Goal: Transaction & Acquisition: Purchase product/service

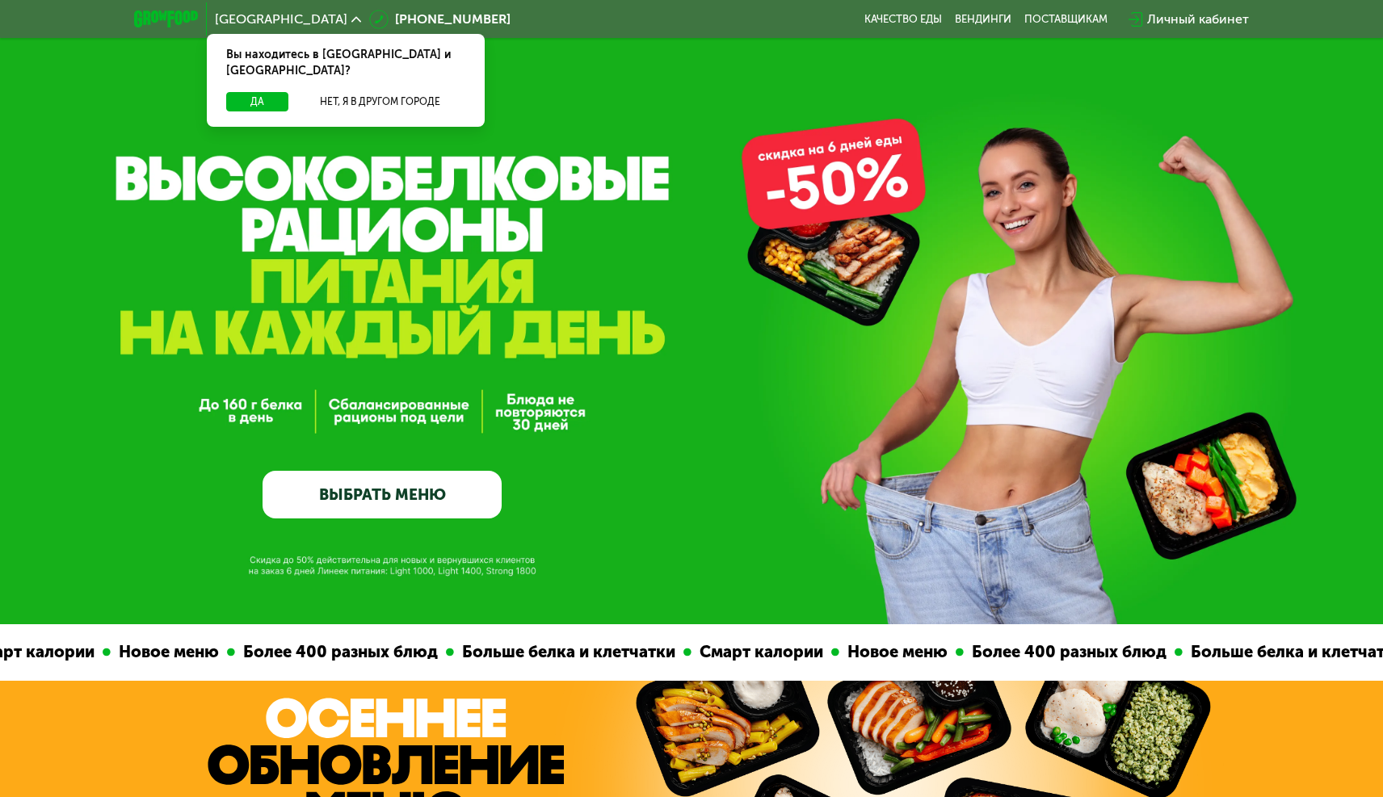
click at [427, 485] on link "ВЫБРАТЬ МЕНЮ" at bounding box center [382, 495] width 239 height 48
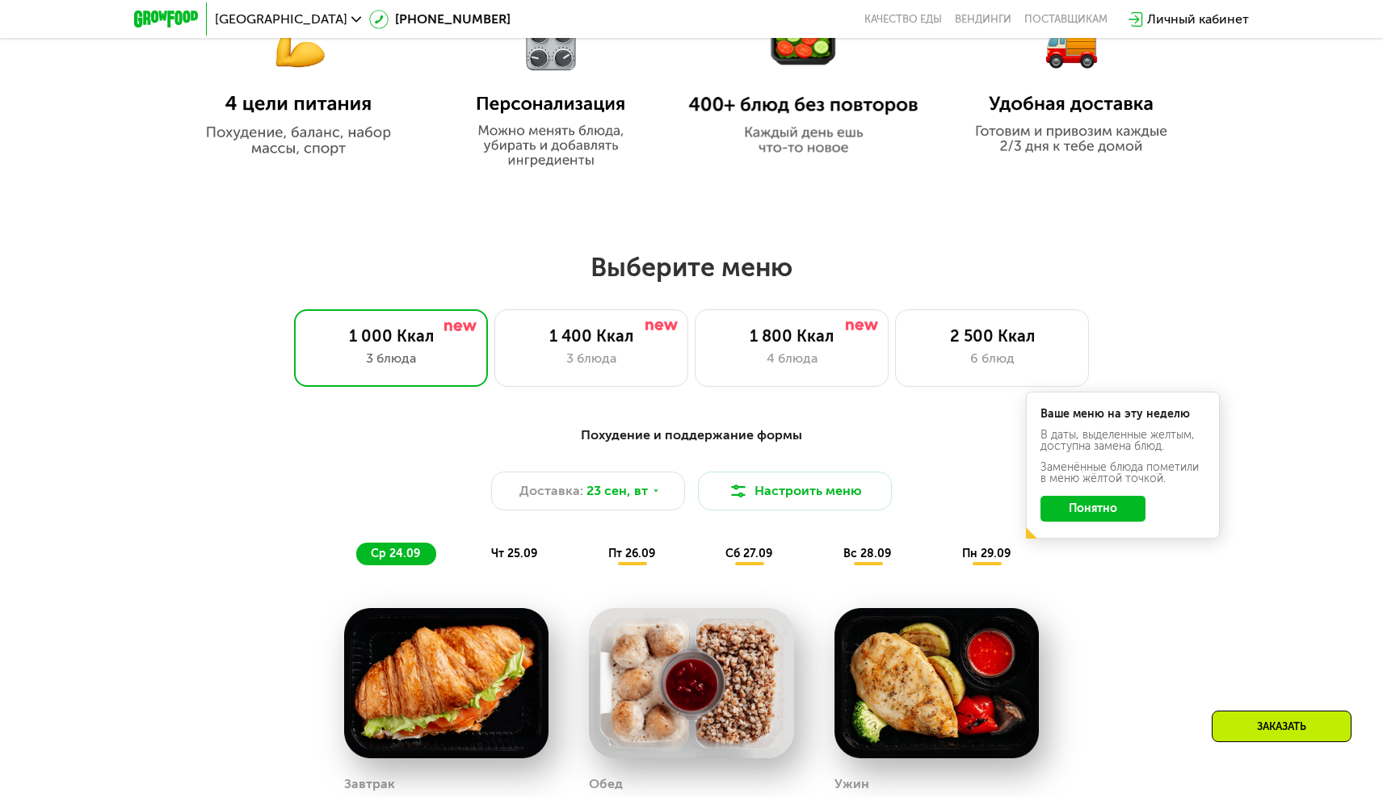
scroll to position [985, 0]
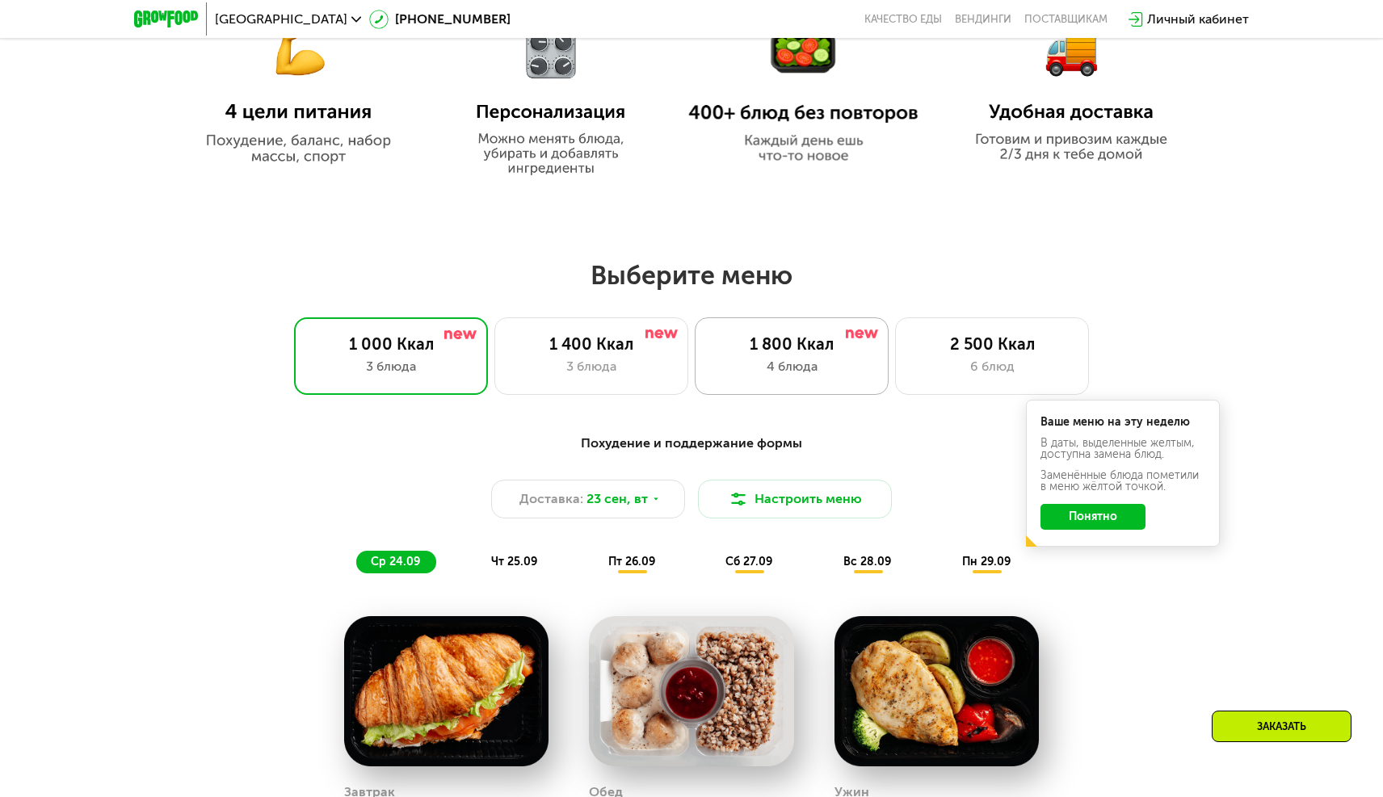
click at [763, 366] on div "4 блюда" at bounding box center [792, 366] width 160 height 19
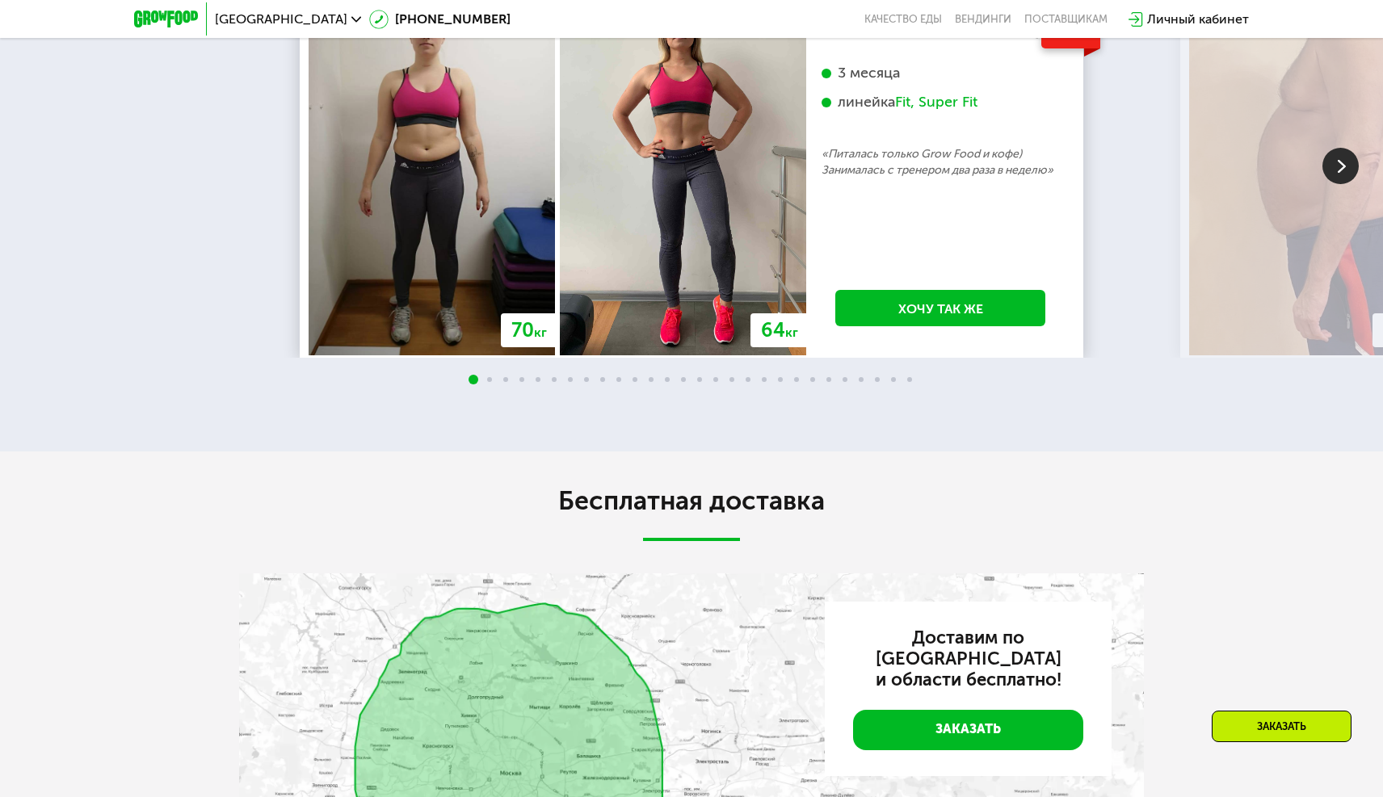
scroll to position [3322, 0]
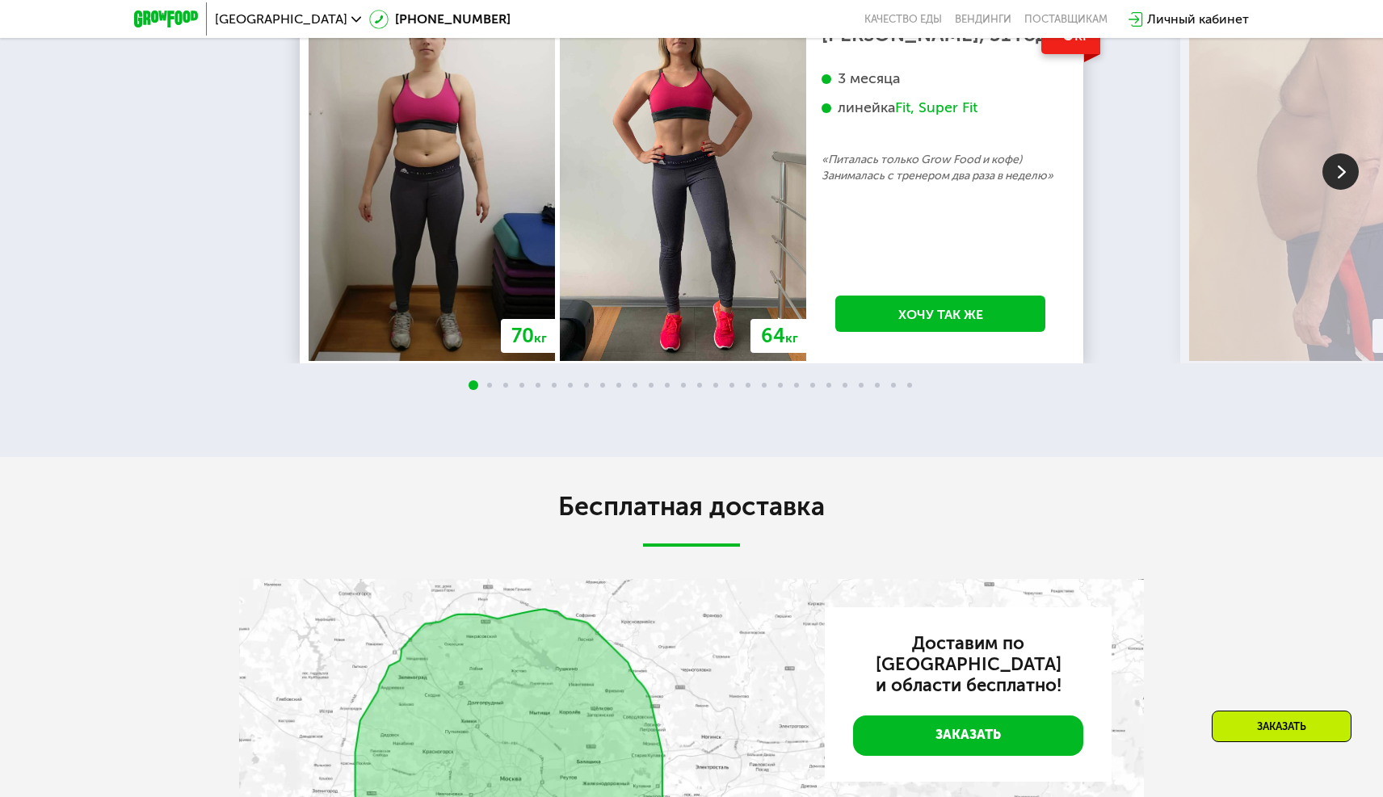
click at [1343, 190] on img at bounding box center [1340, 171] width 36 height 36
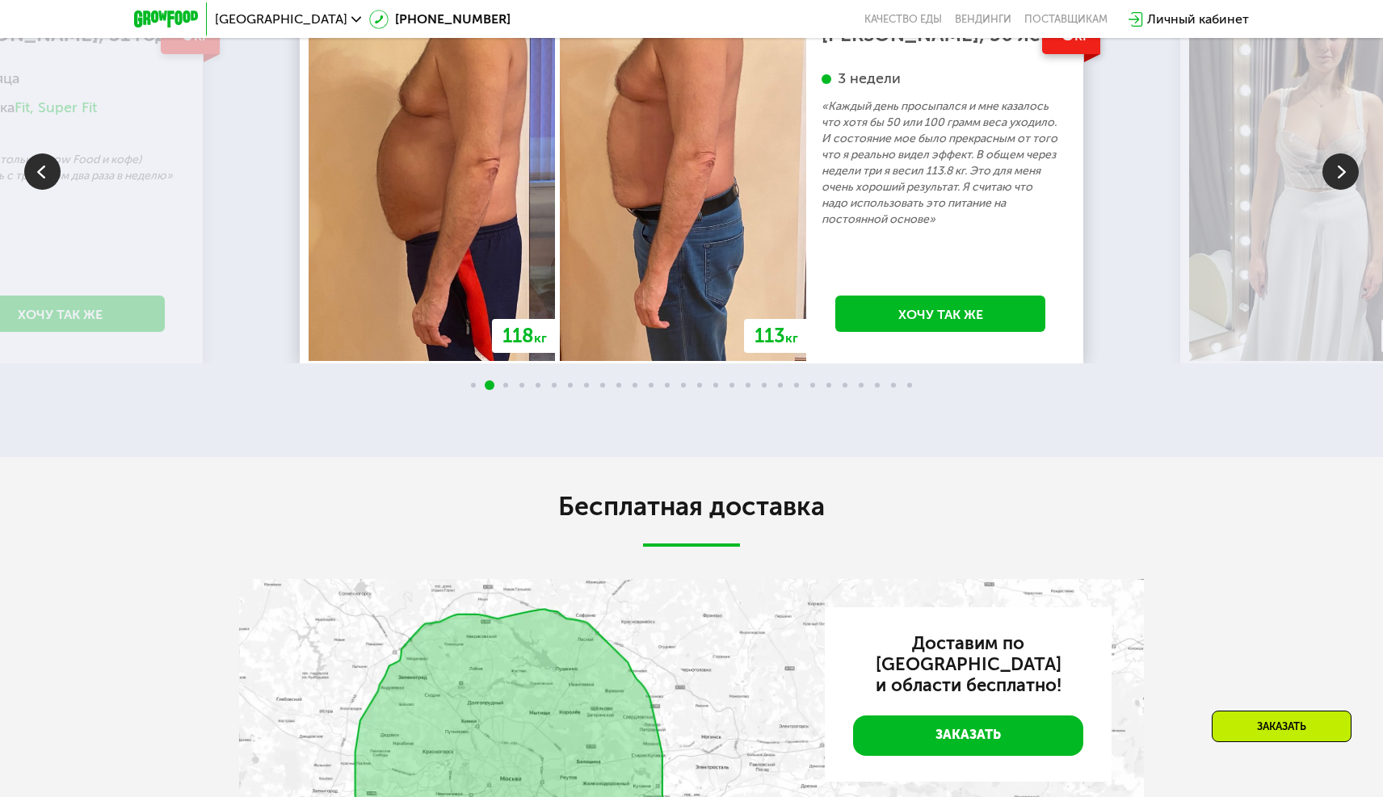
click at [1343, 190] on img at bounding box center [1340, 171] width 36 height 36
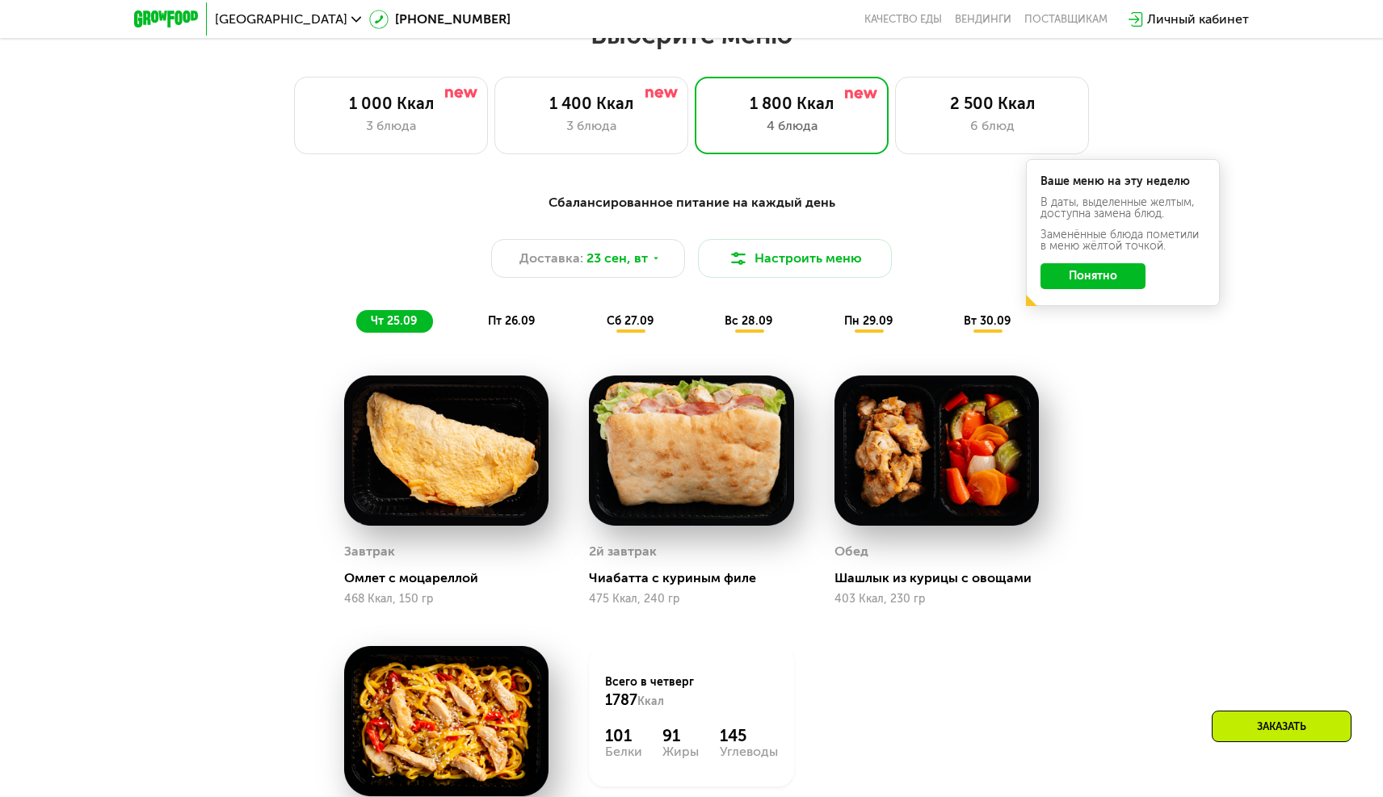
scroll to position [1248, 0]
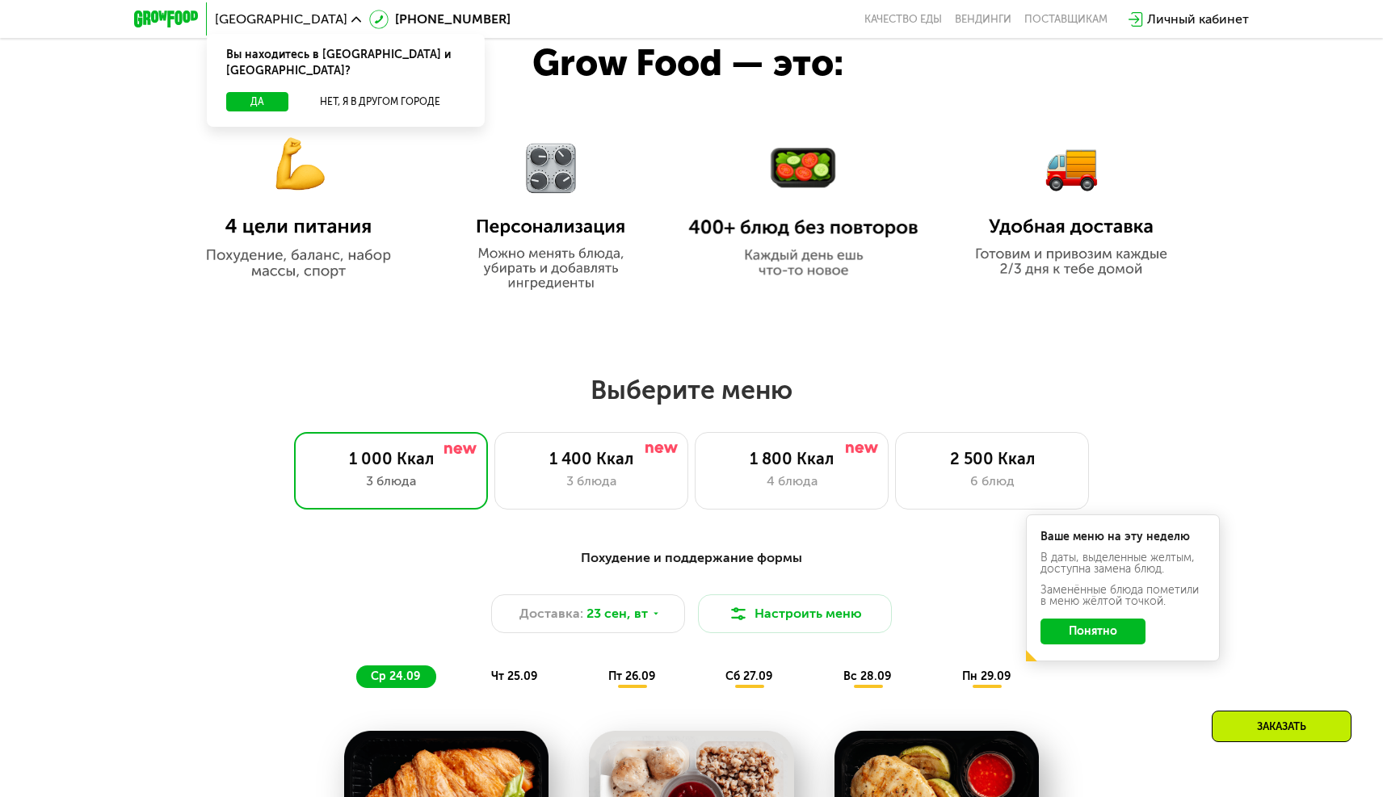
scroll to position [872, 0]
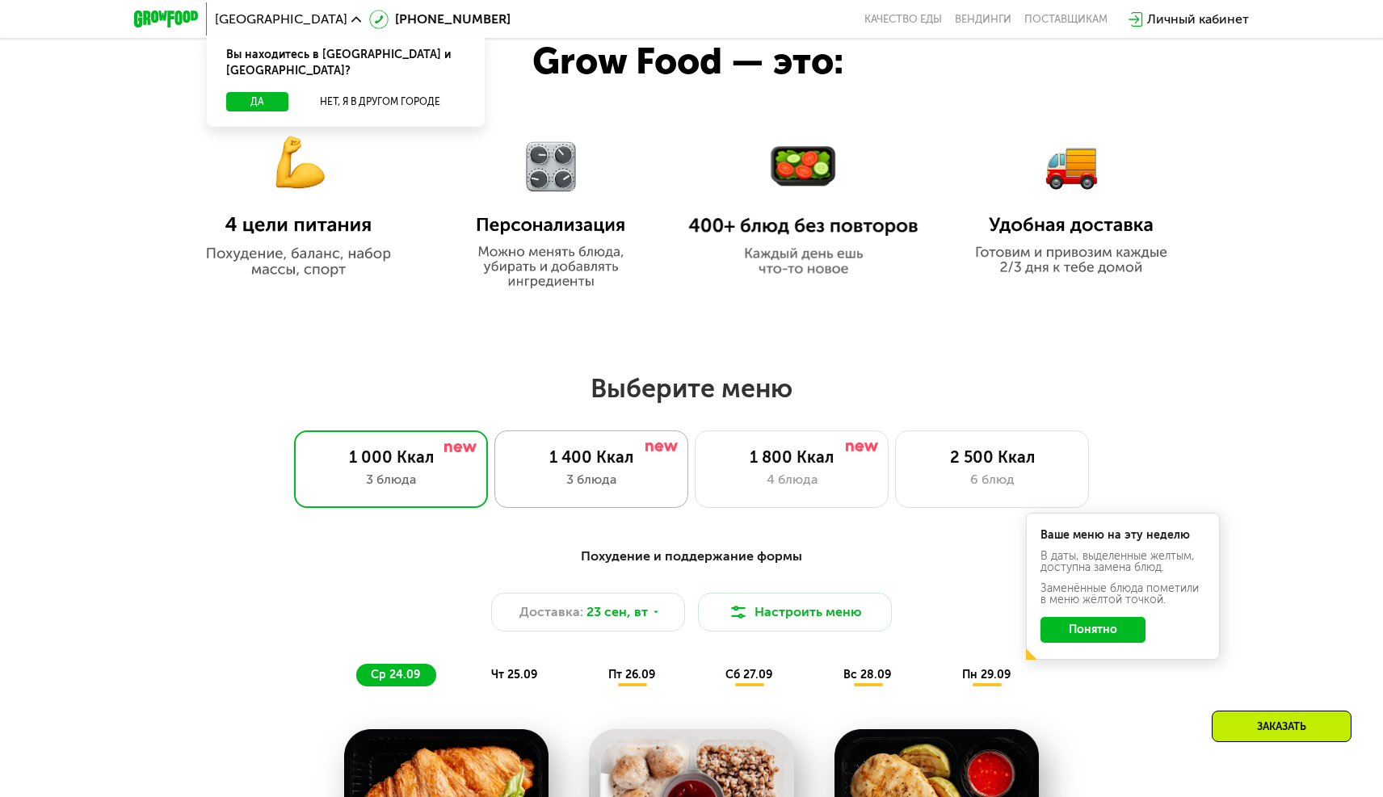
click at [602, 506] on div "1 400 Ккал 3 блюда" at bounding box center [591, 470] width 194 height 78
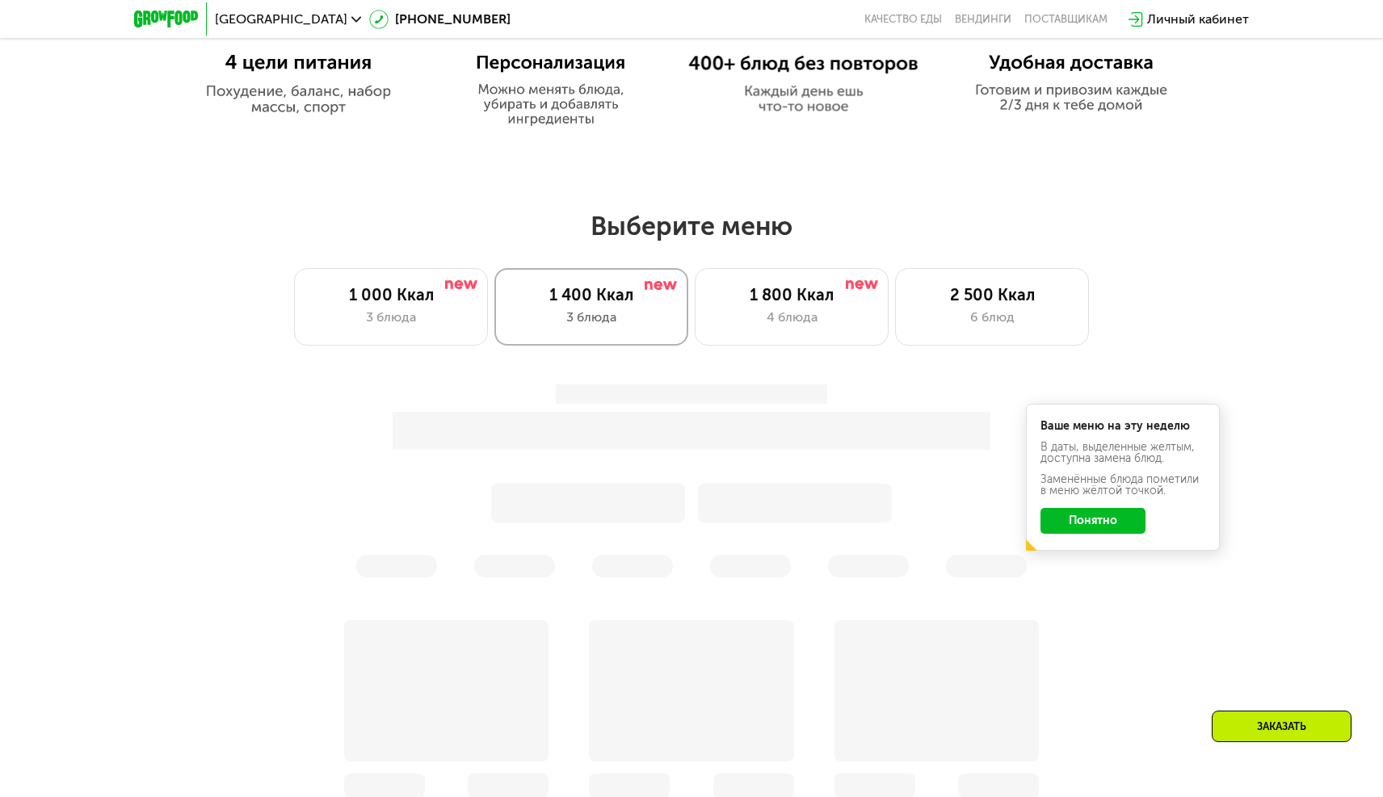
scroll to position [1142, 0]
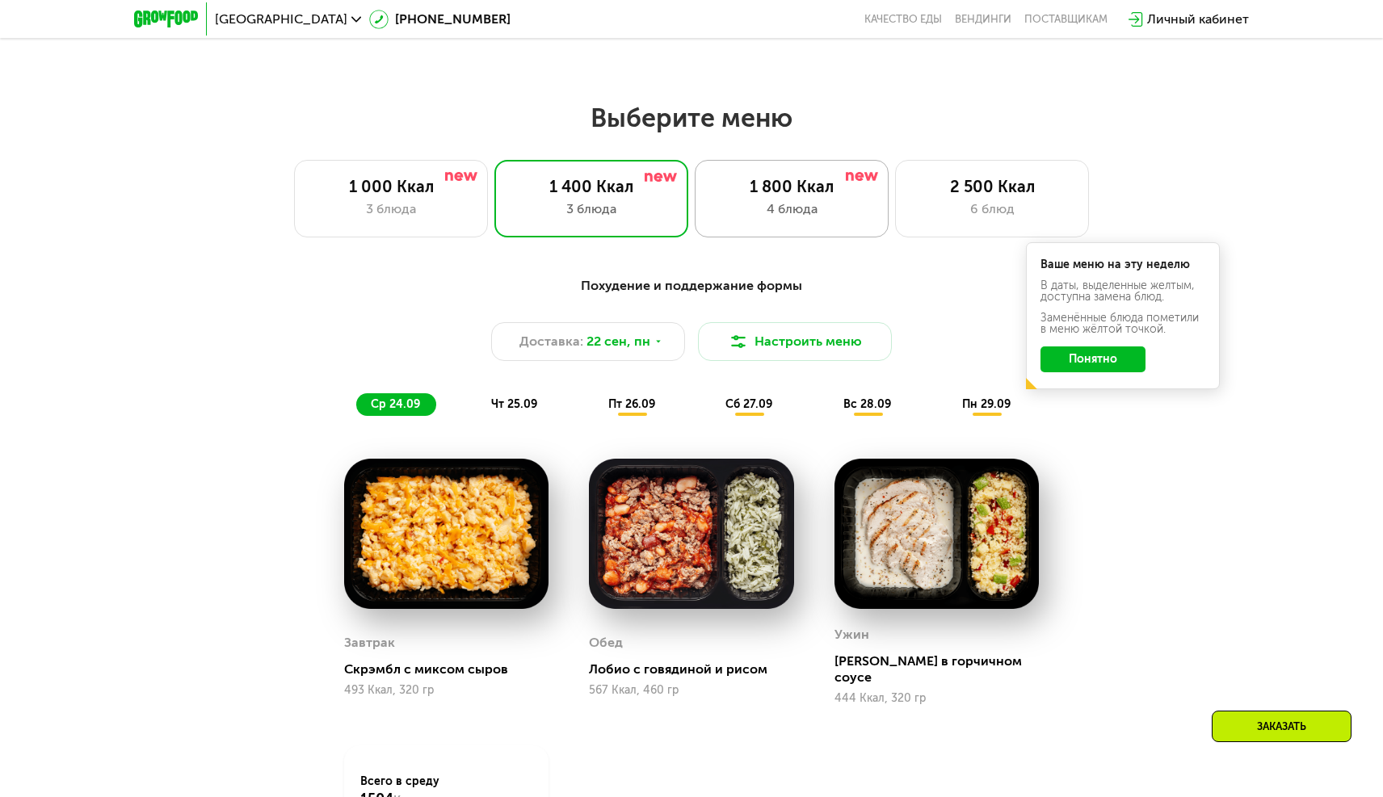
click at [742, 220] on div "1 800 Ккал 4 блюда" at bounding box center [792, 199] width 194 height 78
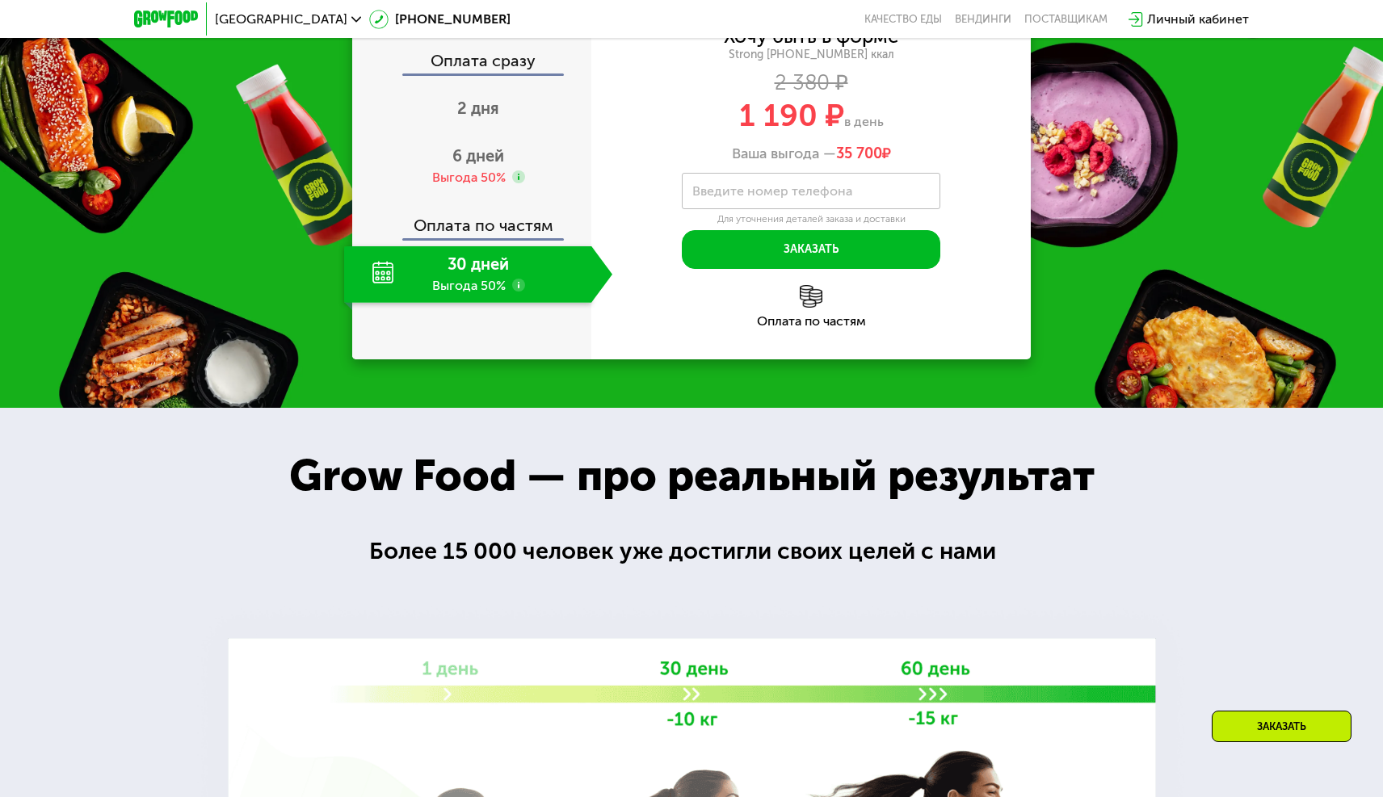
scroll to position [2047, 0]
